Goal: Task Accomplishment & Management: Manage account settings

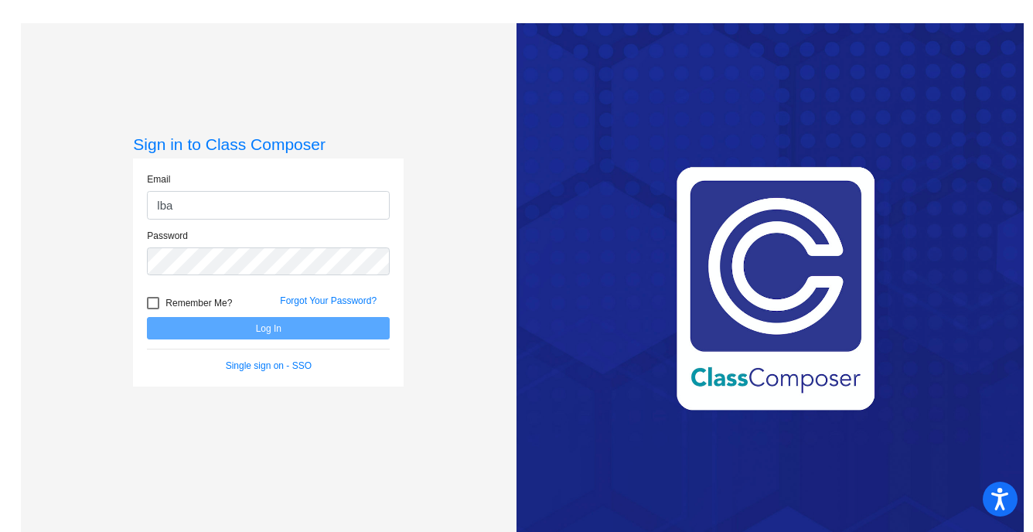
type input "[EMAIL_ADDRESS][DOMAIN_NAME]"
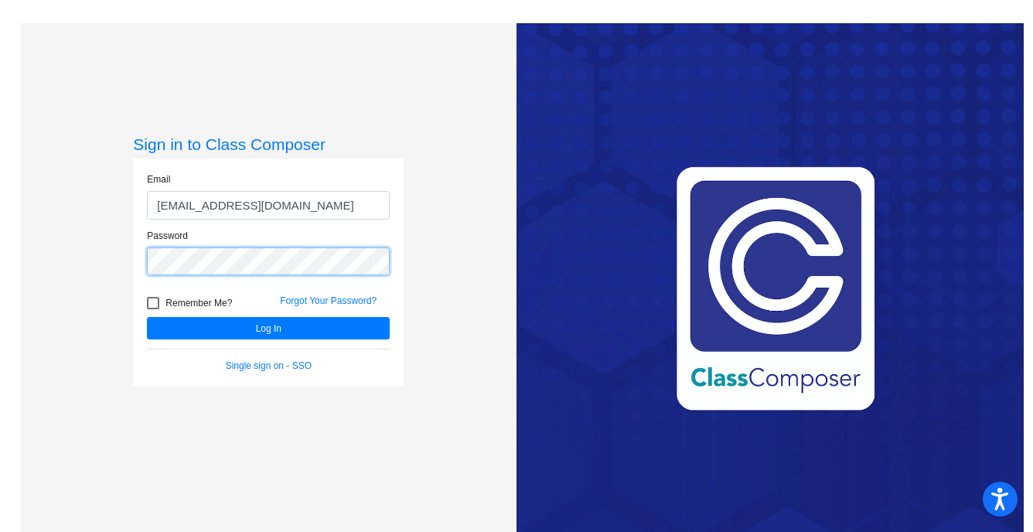
click at [147, 317] on button "Log In" at bounding box center [268, 328] width 243 height 22
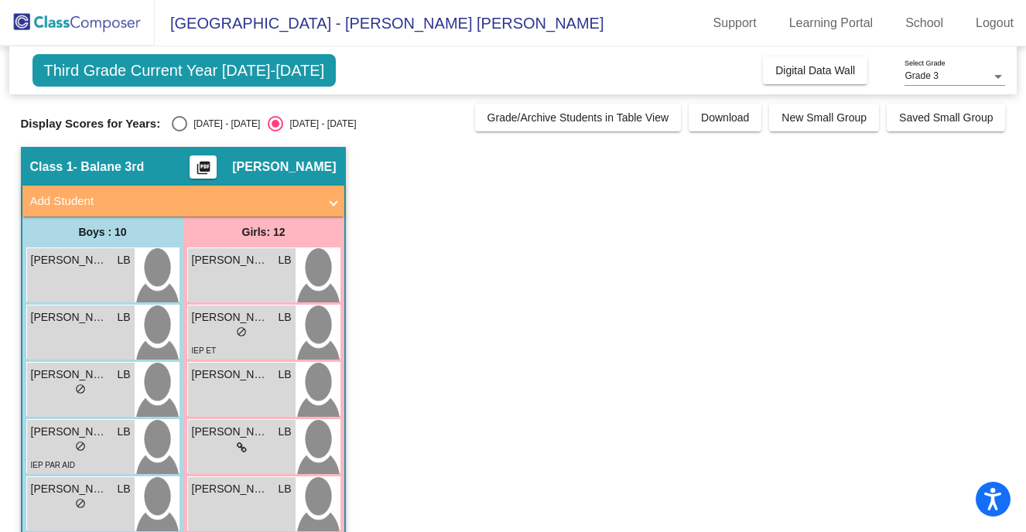
click at [179, 126] on div "Select an option" at bounding box center [179, 123] width 15 height 15
click at [179, 131] on input "[DATE] - [DATE]" at bounding box center [179, 131] width 1 height 1
radio input "true"
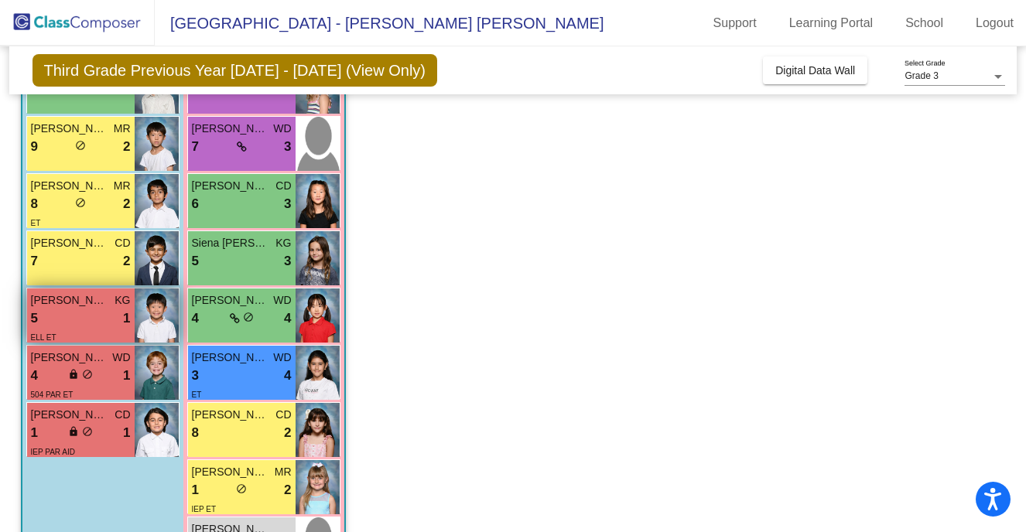
scroll to position [358, 0]
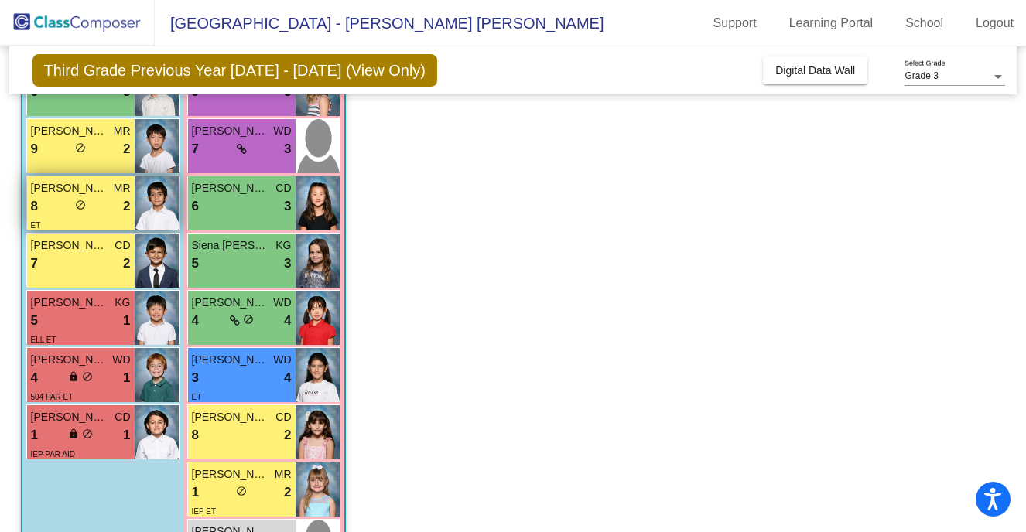
click at [94, 218] on div "ET" at bounding box center [81, 225] width 100 height 16
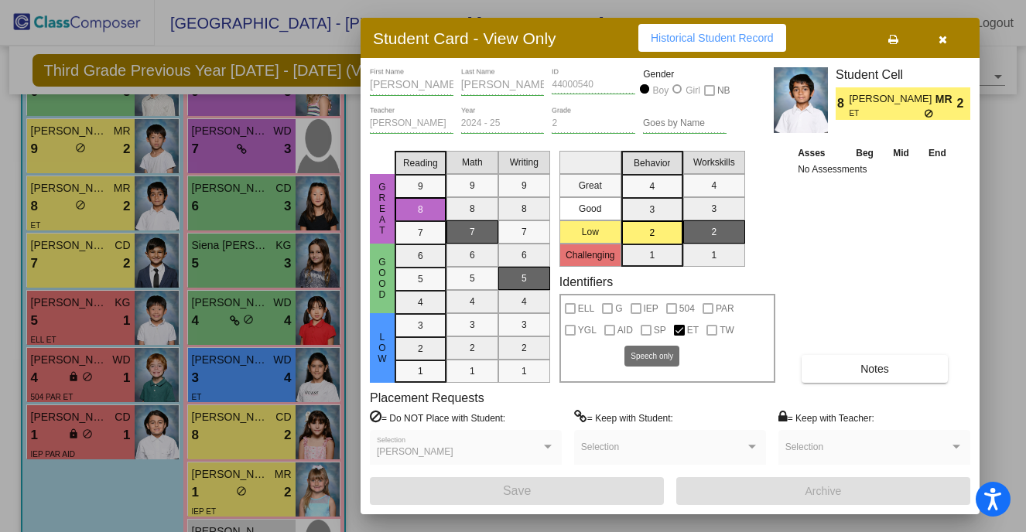
scroll to position [0, 0]
click at [847, 365] on button "Notes" at bounding box center [874, 369] width 146 height 28
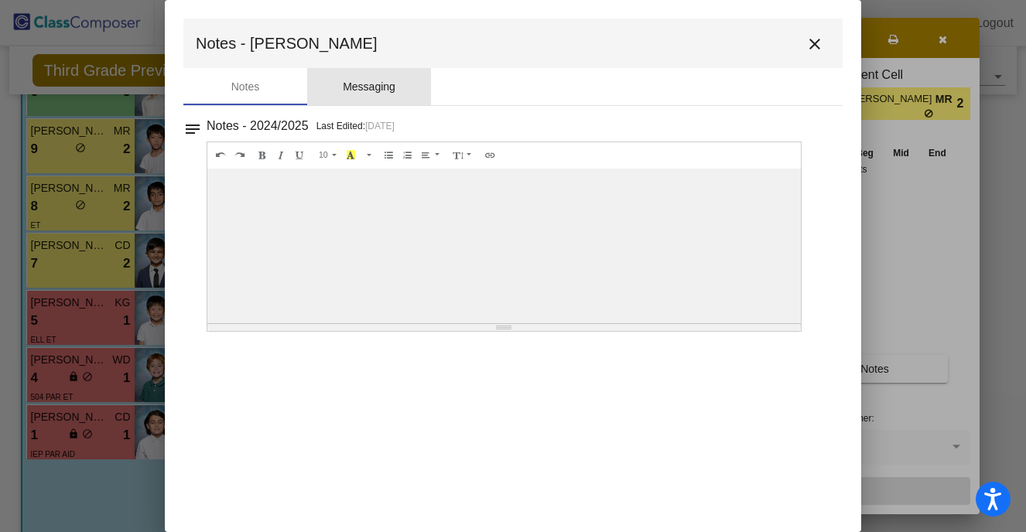
click at [391, 90] on div "Messaging" at bounding box center [369, 87] width 53 height 16
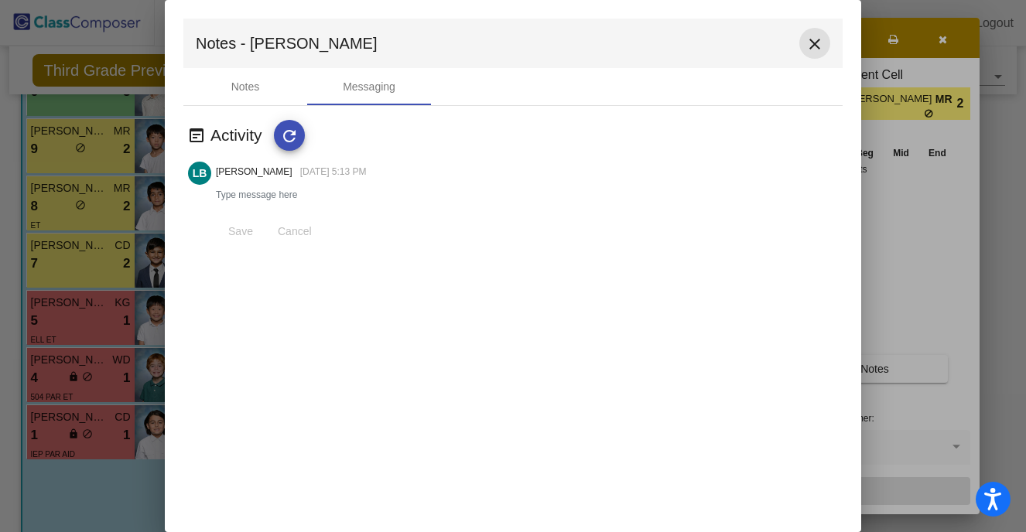
click at [818, 43] on mat-icon "close" at bounding box center [814, 44] width 19 height 19
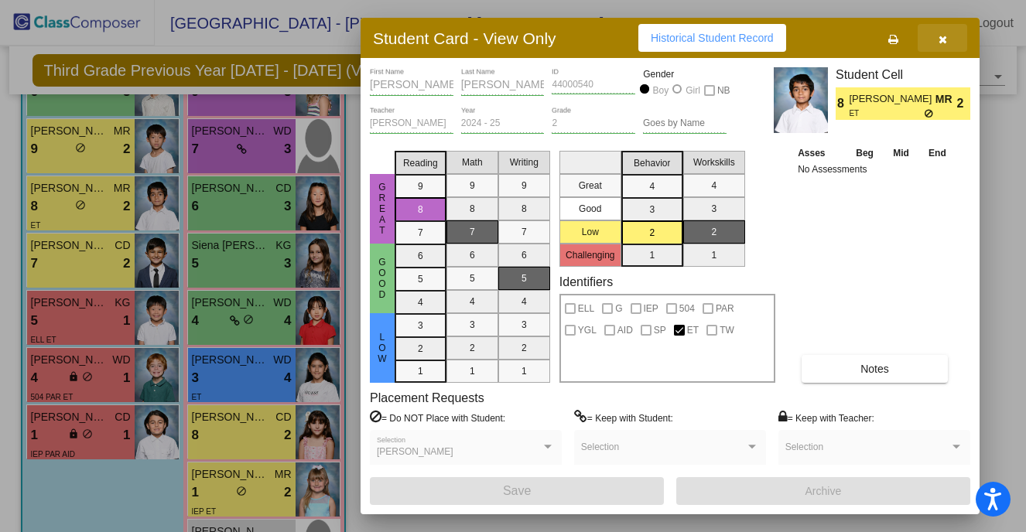
click at [944, 39] on icon "button" at bounding box center [942, 39] width 9 height 11
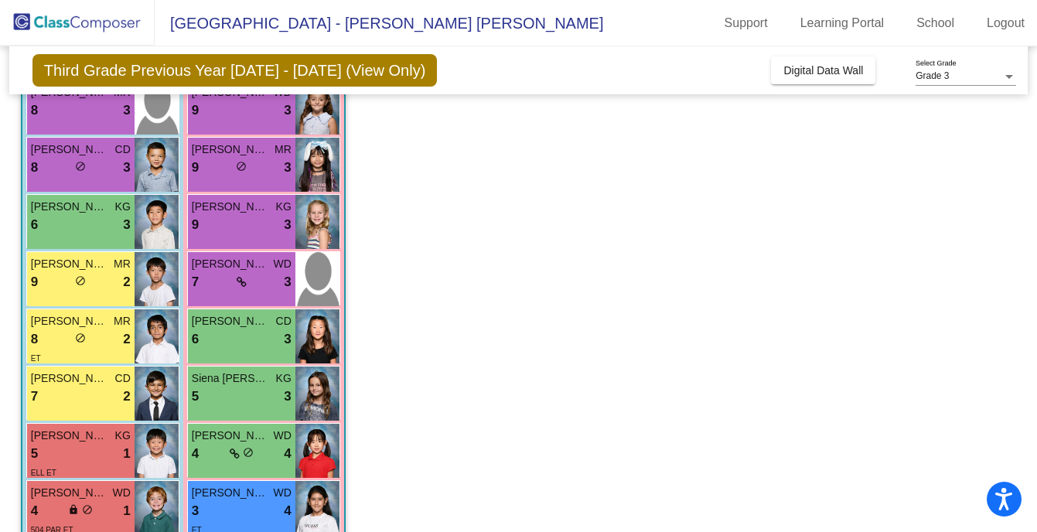
scroll to position [265, 0]
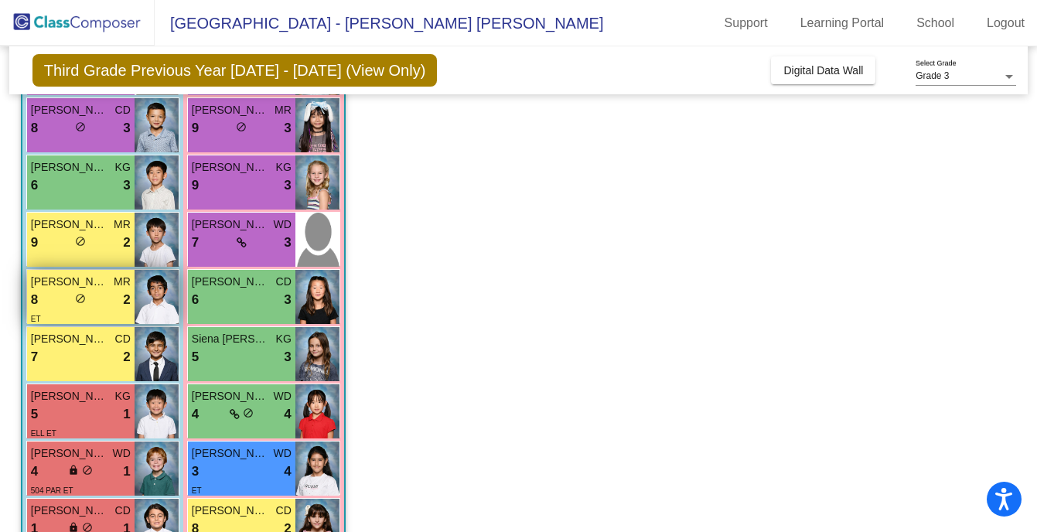
click at [110, 292] on div "8 lock do_not_disturb_alt 2" at bounding box center [81, 300] width 100 height 20
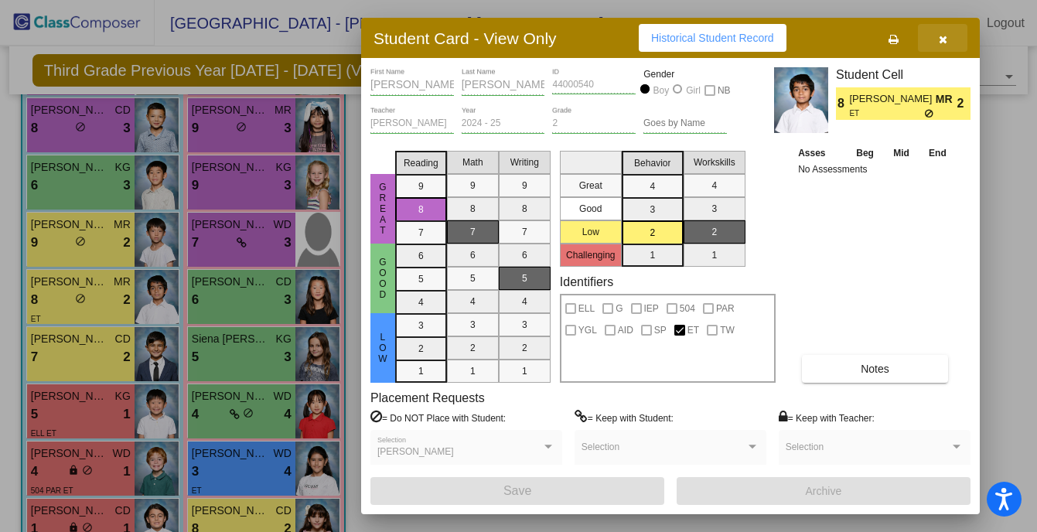
click at [951, 37] on button "button" at bounding box center [942, 38] width 49 height 28
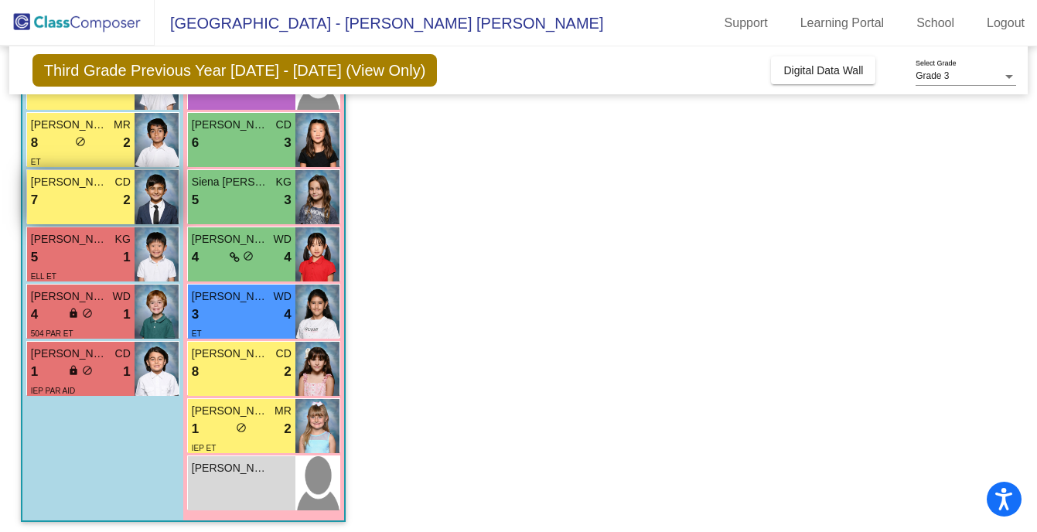
scroll to position [421, 0]
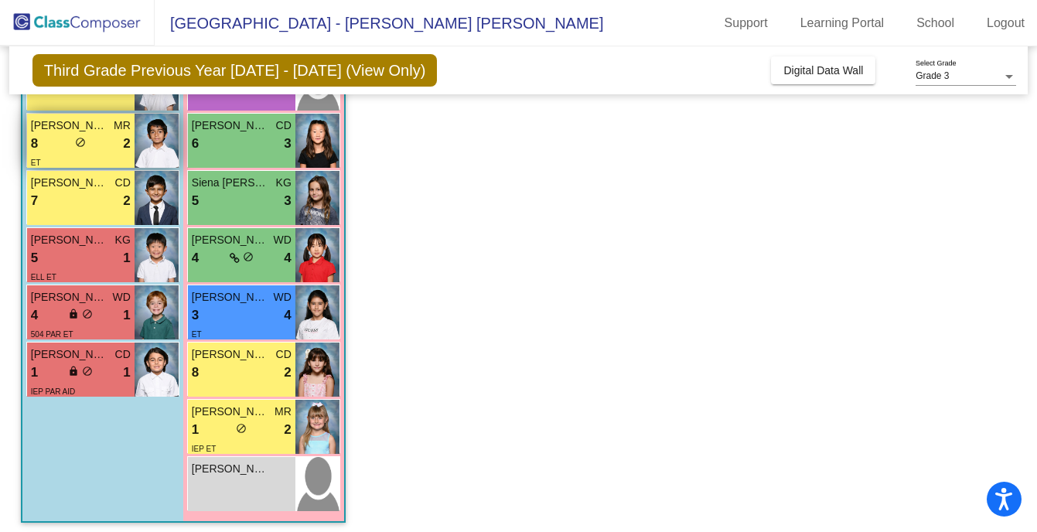
click at [100, 140] on div "8 lock do_not_disturb_alt 2" at bounding box center [81, 144] width 100 height 20
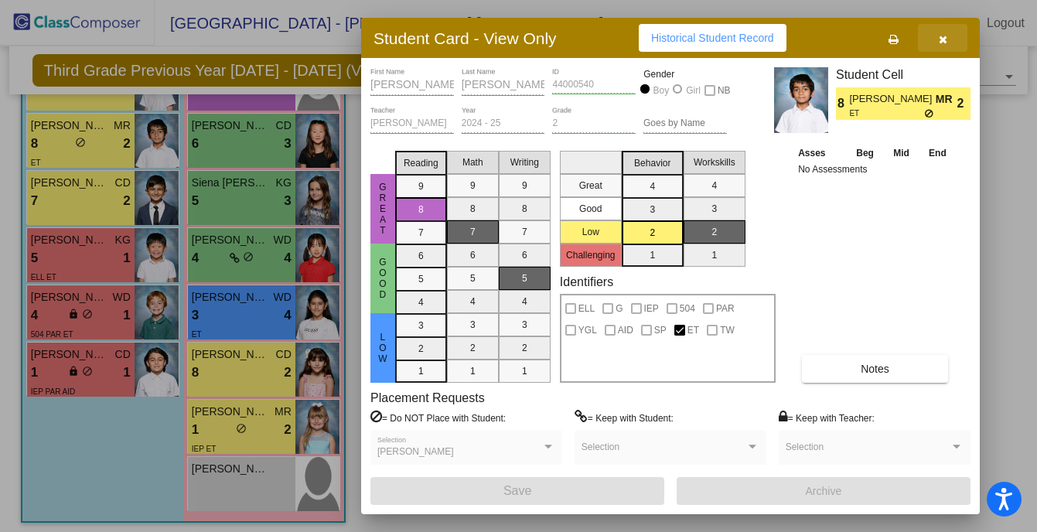
click at [945, 39] on icon "button" at bounding box center [943, 39] width 9 height 11
